Goal: Transaction & Acquisition: Purchase product/service

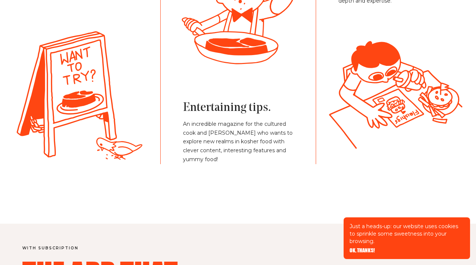
scroll to position [1735, 0]
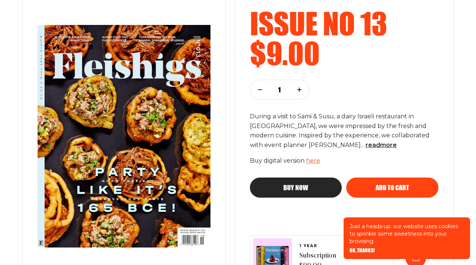
scroll to position [129, 0]
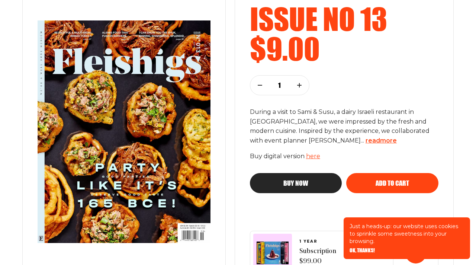
click at [366, 142] on span "read more" at bounding box center [381, 140] width 31 height 7
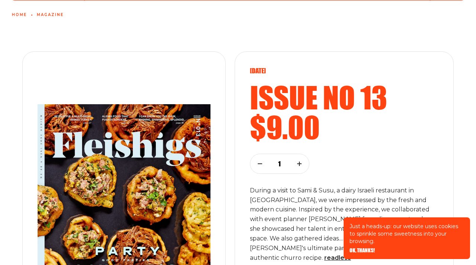
scroll to position [0, 0]
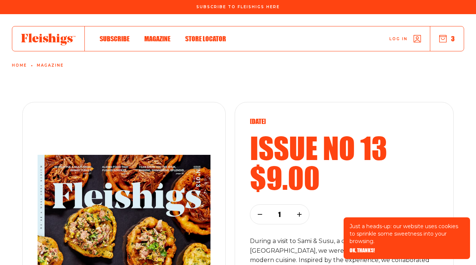
click at [443, 44] on div "Log in 3" at bounding box center [345, 38] width 238 height 25
click at [445, 37] on use "button" at bounding box center [443, 38] width 7 height 7
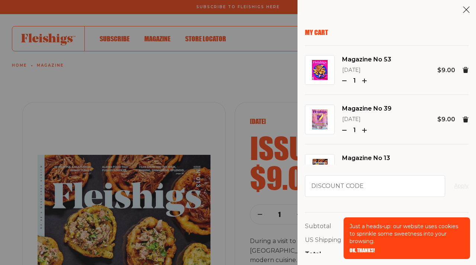
click at [367, 60] on link "Magazine No 53" at bounding box center [366, 60] width 49 height 10
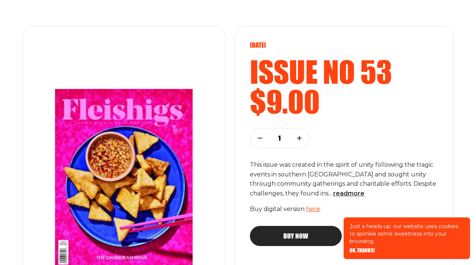
scroll to position [77, 0]
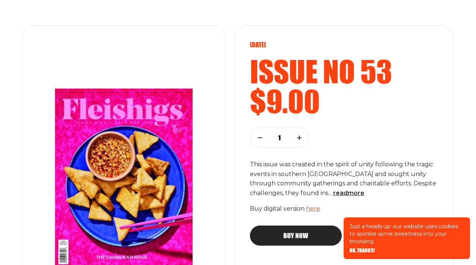
click at [310, 205] on link "here" at bounding box center [313, 208] width 14 height 7
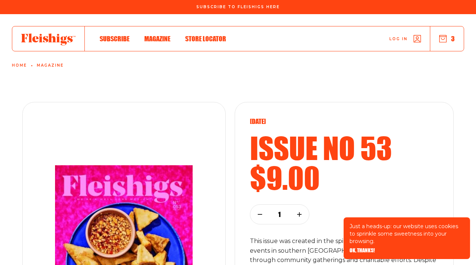
click at [448, 40] on button "3" at bounding box center [448, 39] width 16 height 8
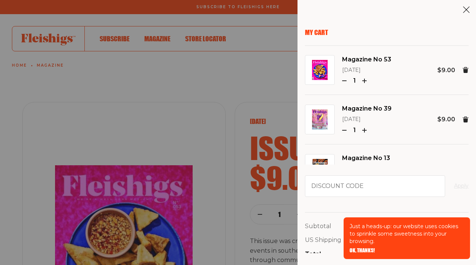
click at [317, 122] on img at bounding box center [320, 119] width 16 height 20
click at [345, 109] on link "Magazine No 39" at bounding box center [367, 109] width 50 height 10
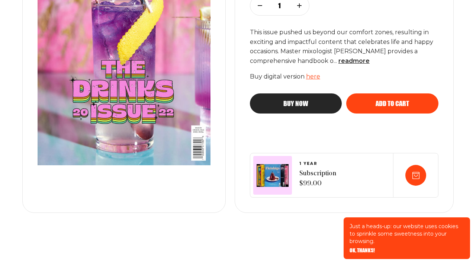
scroll to position [216, 0]
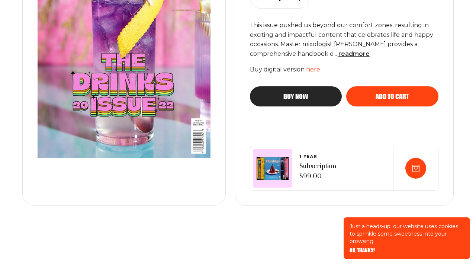
click at [310, 72] on link "here" at bounding box center [313, 69] width 14 height 7
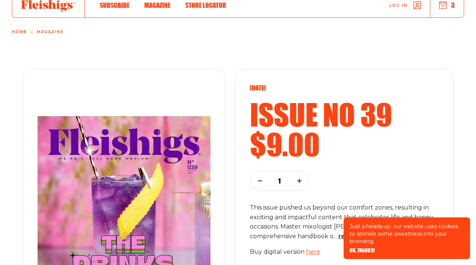
scroll to position [0, 0]
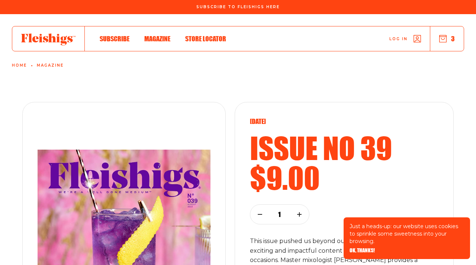
click at [440, 40] on use "button" at bounding box center [443, 38] width 7 height 7
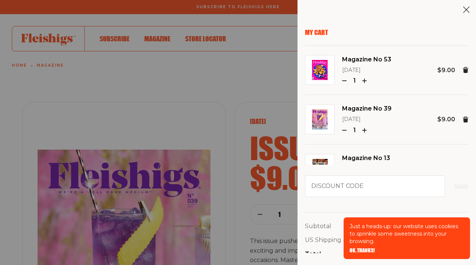
scroll to position [29, 0]
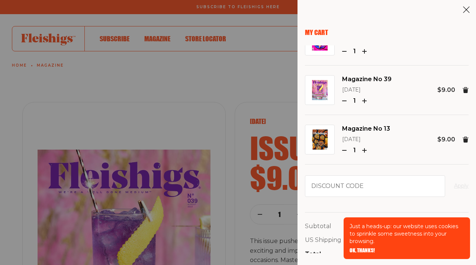
click at [348, 127] on link "Magazine No 13" at bounding box center [366, 129] width 48 height 10
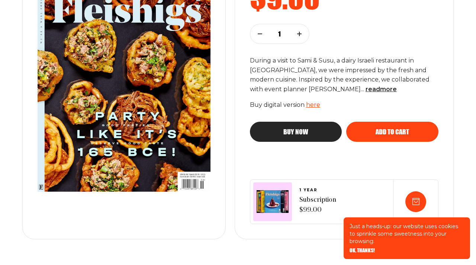
scroll to position [170, 0]
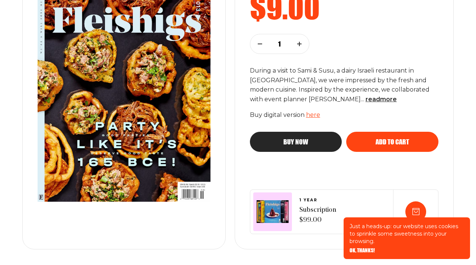
click at [317, 115] on link "here" at bounding box center [313, 114] width 14 height 7
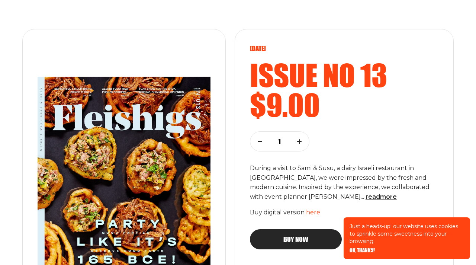
scroll to position [0, 0]
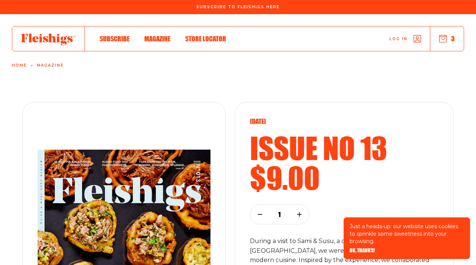
click at [152, 35] on span "Magazine" at bounding box center [157, 31] width 26 height 8
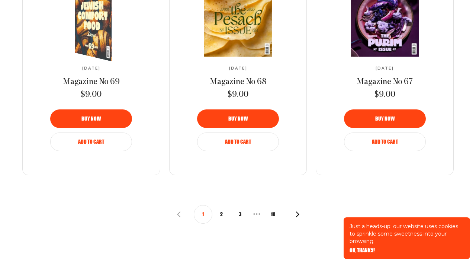
scroll to position [853, 0]
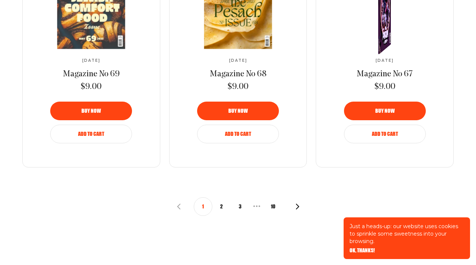
click at [364, 56] on div "March 2025 Magazine No 67 $9.00" at bounding box center [385, 27] width 124 height 132
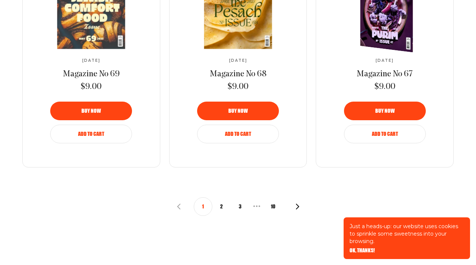
click at [378, 131] on span "Add to Cart" at bounding box center [385, 128] width 26 height 5
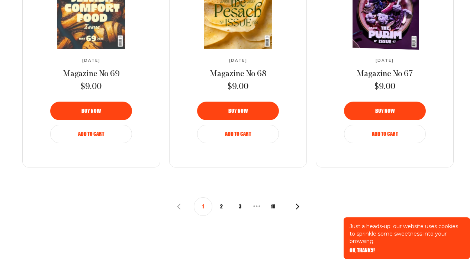
click at [374, 28] on img at bounding box center [388, 5] width 122 height 92
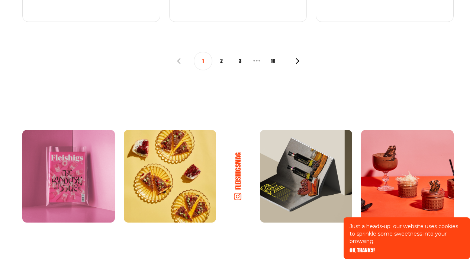
scroll to position [1016, 0]
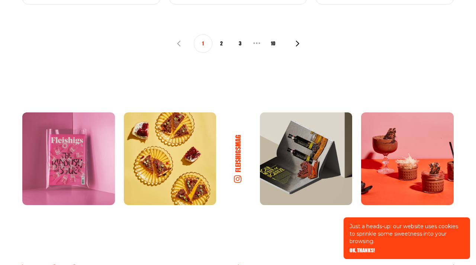
click at [223, 42] on button "2" at bounding box center [222, 43] width 19 height 19
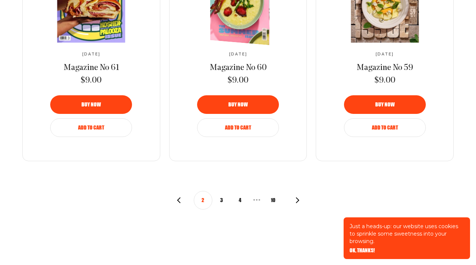
scroll to position [928, 0]
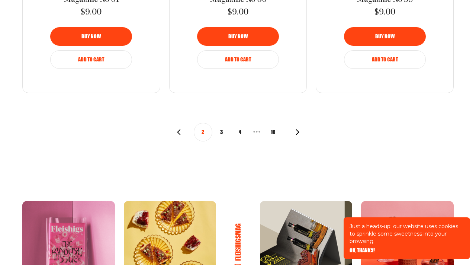
click at [221, 133] on button "3" at bounding box center [222, 132] width 19 height 19
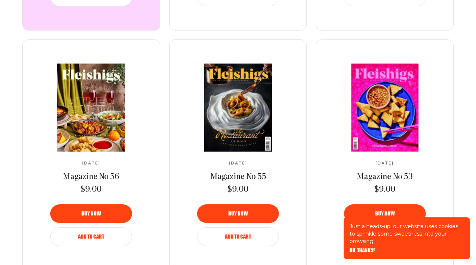
scroll to position [513, 0]
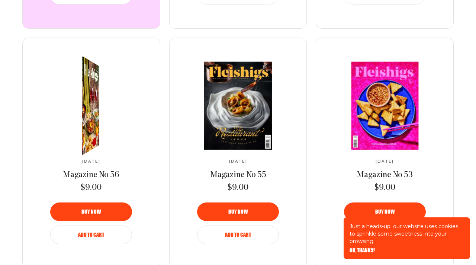
click at [103, 176] on span "Magazine No 56" at bounding box center [91, 175] width 57 height 9
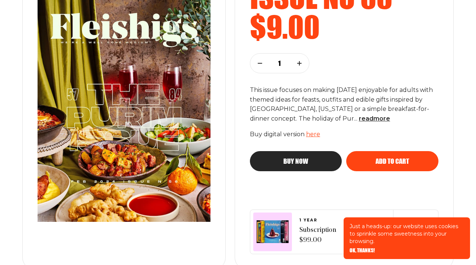
scroll to position [154, 0]
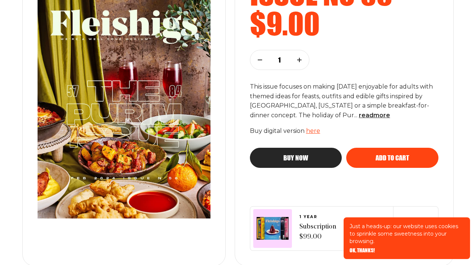
click at [314, 131] on link "here" at bounding box center [313, 130] width 14 height 7
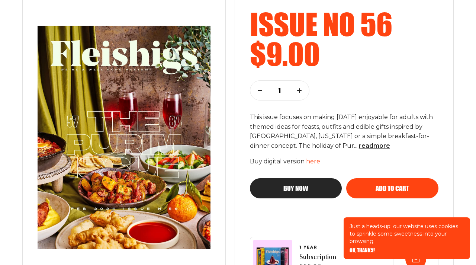
scroll to position [0, 0]
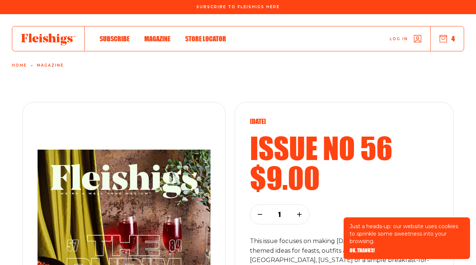
click at [442, 41] on icon "button" at bounding box center [443, 38] width 7 height 7
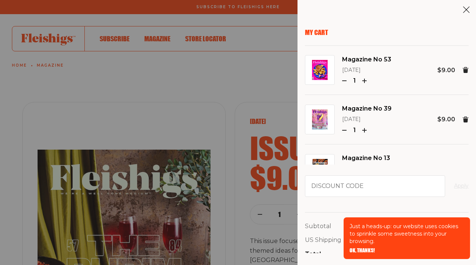
click at [364, 60] on link "Magazine No 53" at bounding box center [366, 60] width 49 height 10
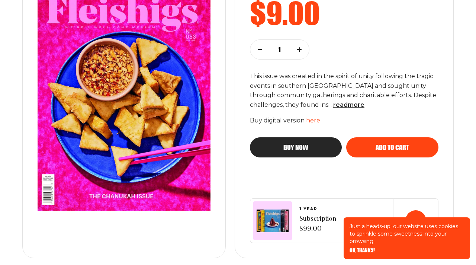
scroll to position [167, 0]
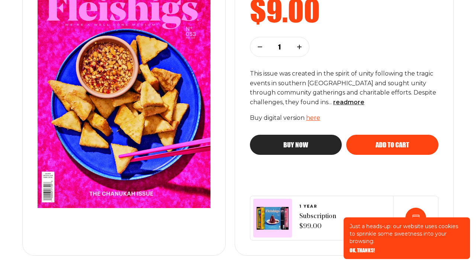
click at [315, 119] on link "here" at bounding box center [313, 117] width 14 height 7
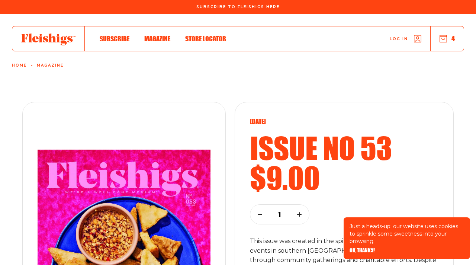
click at [441, 44] on div "Log in 4" at bounding box center [345, 38] width 238 height 25
click at [443, 36] on icon "button" at bounding box center [443, 38] width 7 height 7
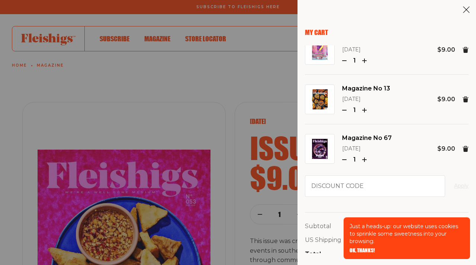
scroll to position [79, 0]
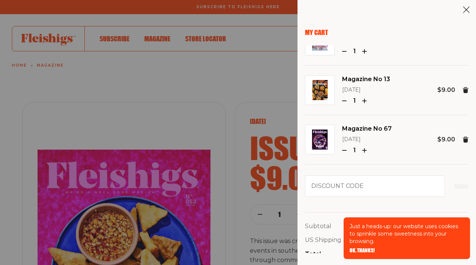
click at [466, 140] on use at bounding box center [466, 140] width 6 height 6
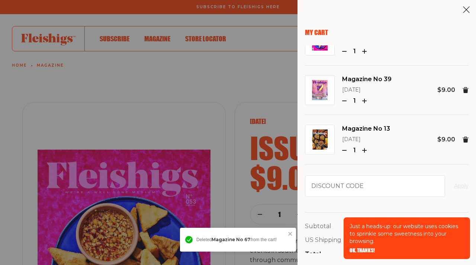
scroll to position [29, 0]
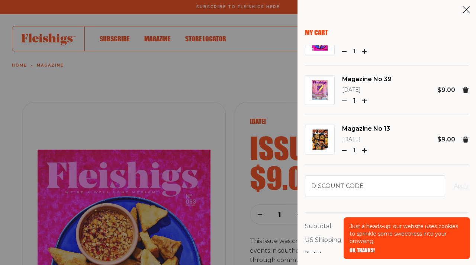
click at [466, 140] on use at bounding box center [466, 140] width 6 height 6
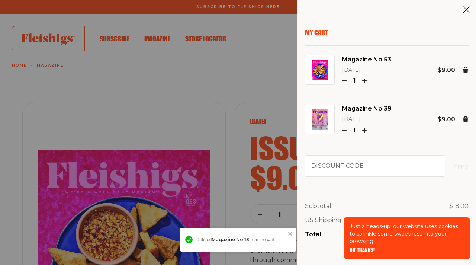
scroll to position [0, 0]
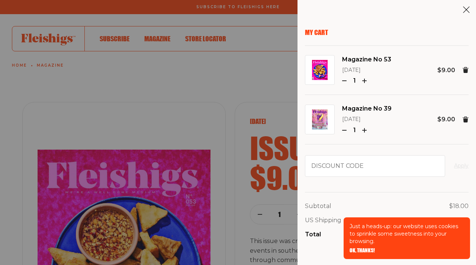
click at [321, 124] on img at bounding box center [320, 119] width 16 height 20
click at [348, 108] on link "Magazine No 39" at bounding box center [367, 109] width 50 height 10
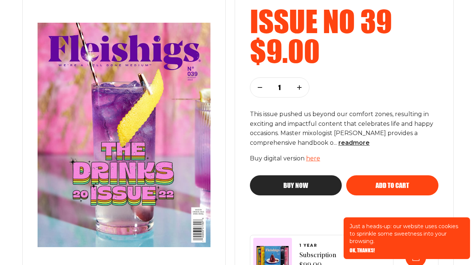
scroll to position [129, 0]
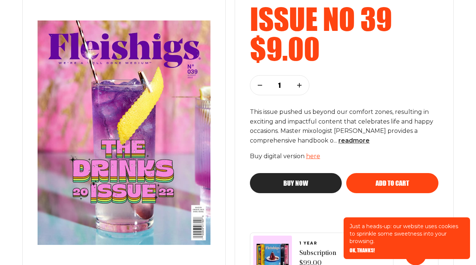
click at [308, 156] on link "here" at bounding box center [313, 156] width 14 height 7
